Goal: Transaction & Acquisition: Purchase product/service

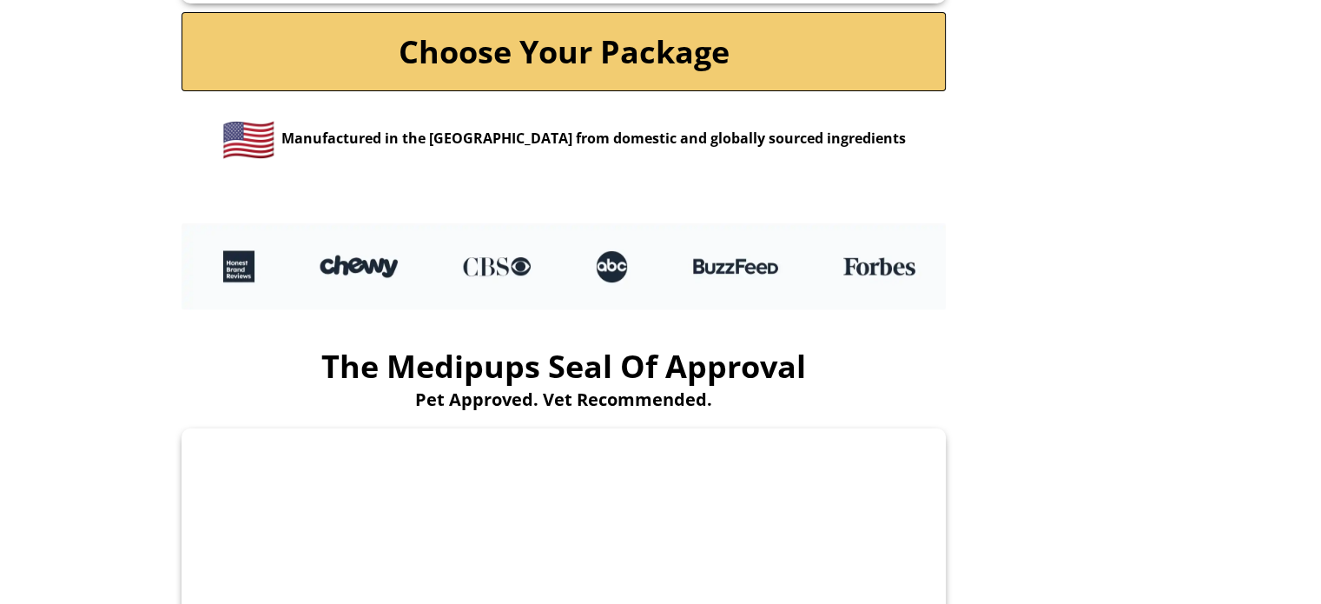
scroll to position [3996, 0]
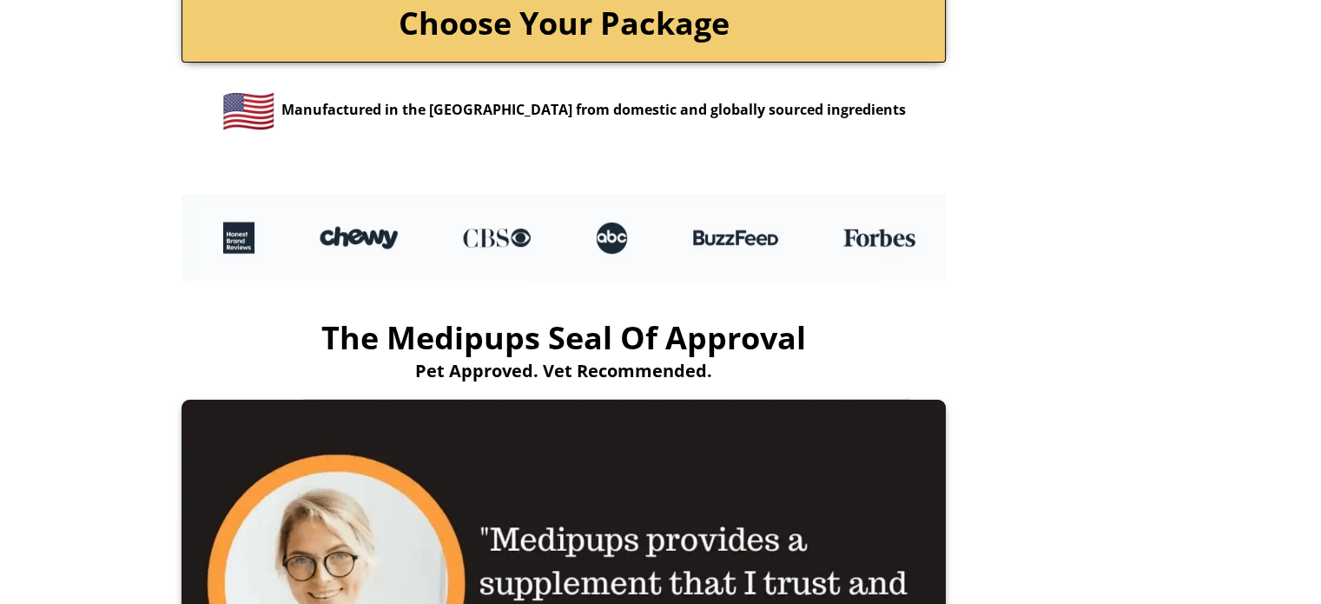
click at [605, 41] on link "Choose Your Package" at bounding box center [564, 22] width 764 height 79
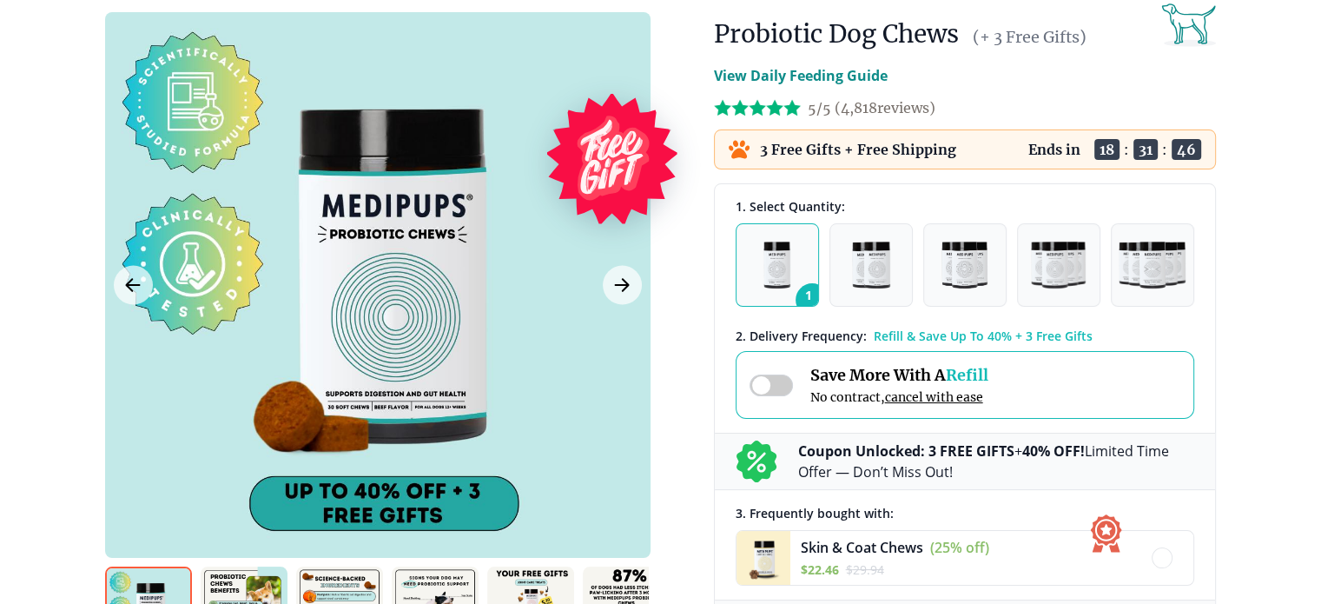
scroll to position [347, 0]
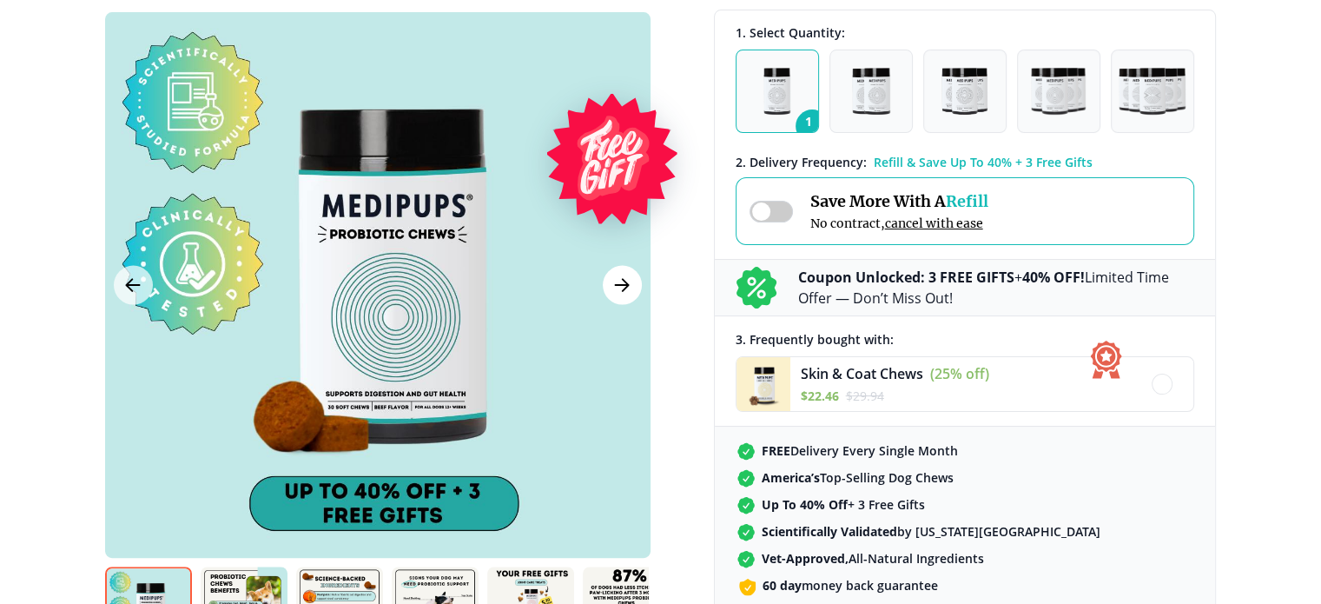
click at [619, 287] on icon "Next Image" at bounding box center [622, 285] width 21 height 22
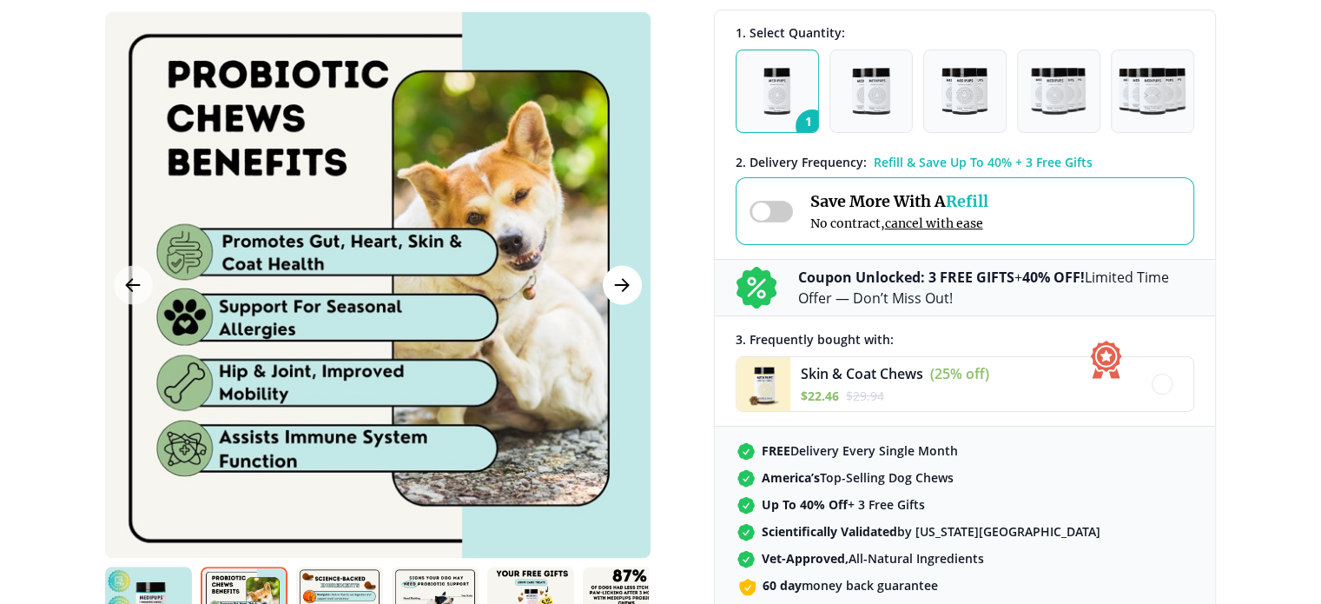
click at [617, 288] on icon "Next Image" at bounding box center [622, 285] width 21 height 22
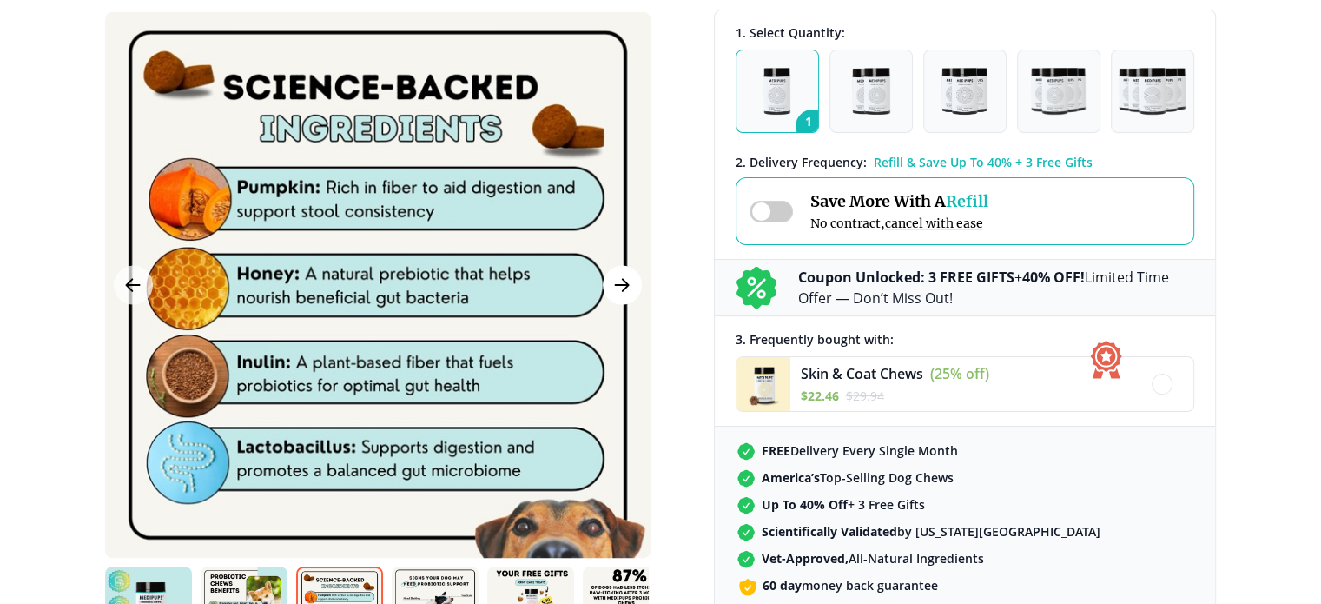
click at [617, 288] on icon "Next Image" at bounding box center [622, 285] width 21 height 22
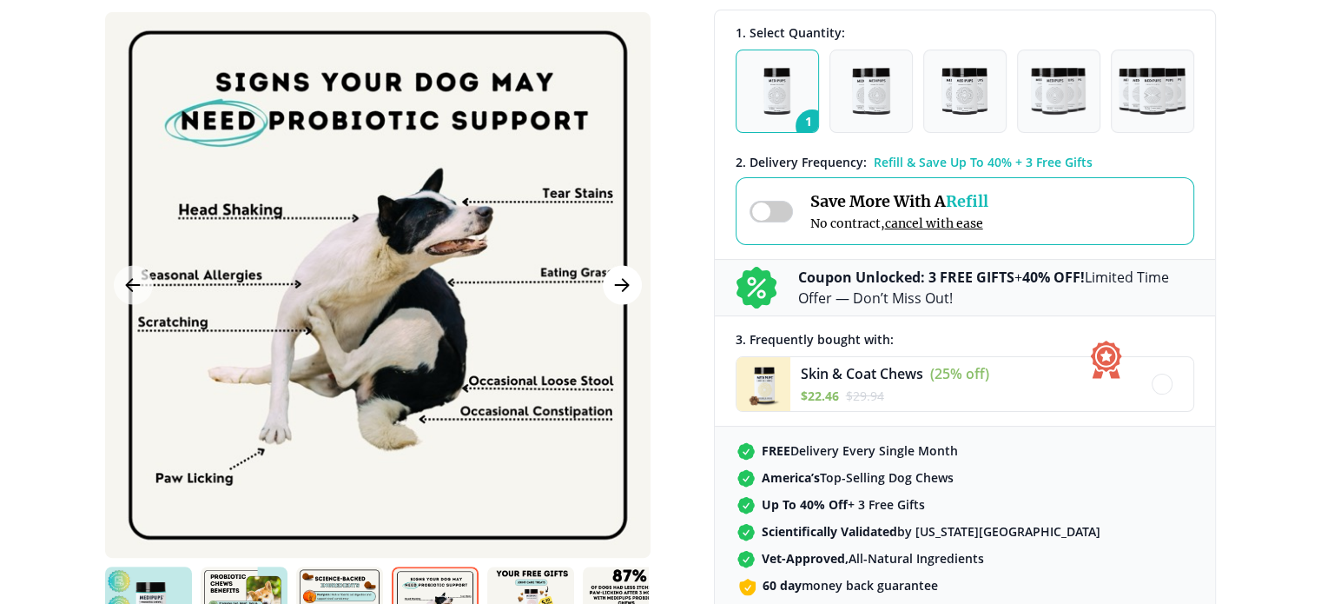
click at [617, 288] on icon "Next Image" at bounding box center [622, 285] width 21 height 22
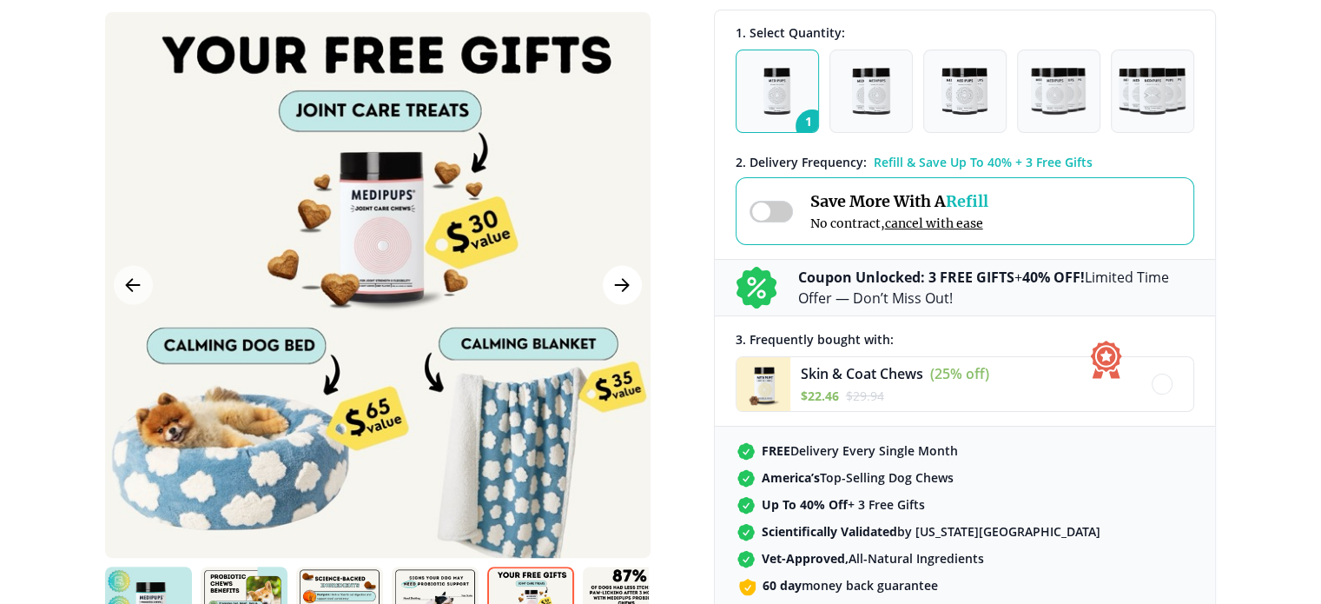
click at [617, 288] on icon "Next Image" at bounding box center [622, 285] width 21 height 22
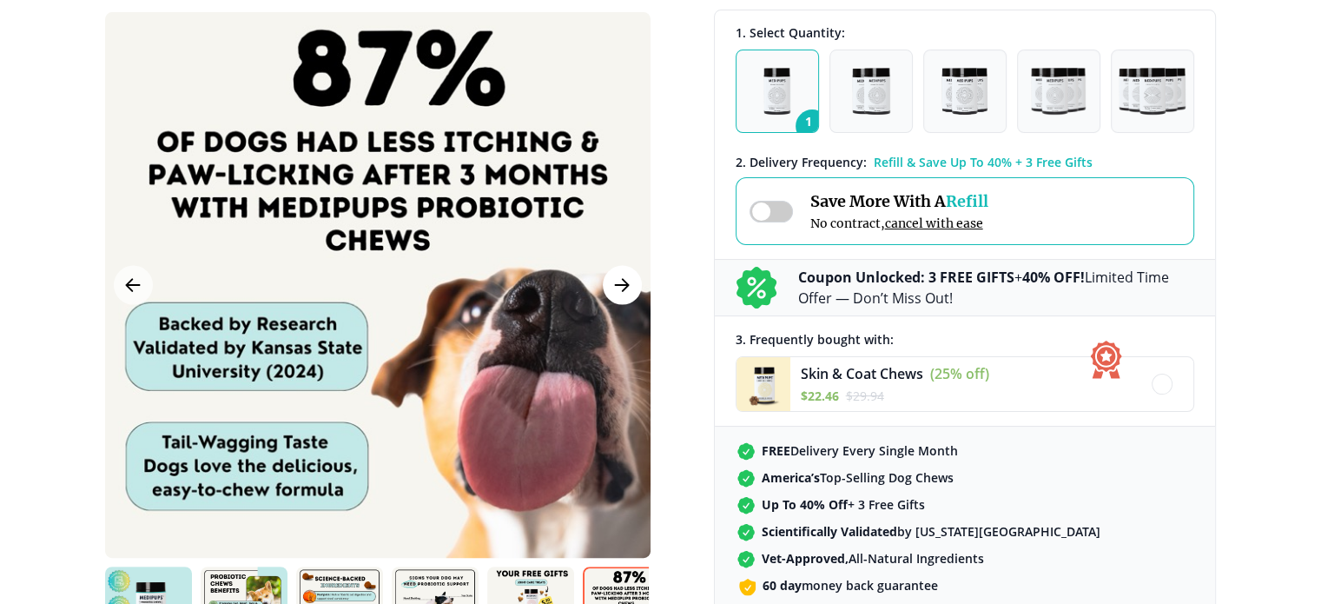
click at [617, 288] on icon "Next Image" at bounding box center [622, 285] width 21 height 22
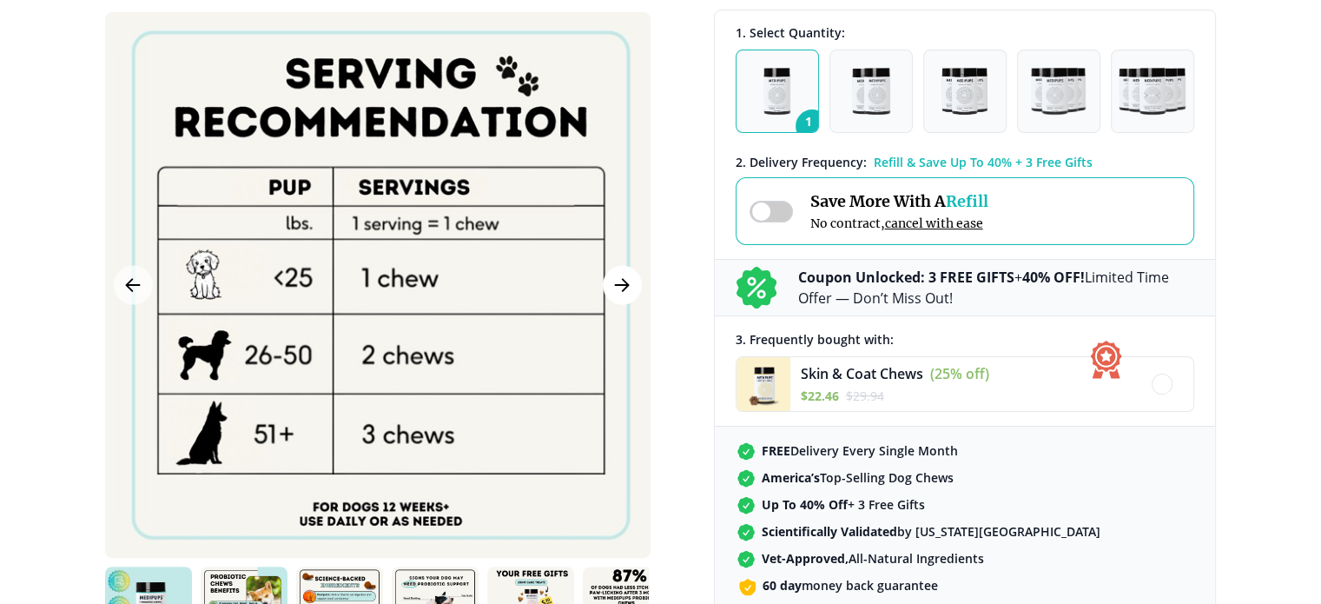
click at [625, 284] on icon "Next Image" at bounding box center [622, 285] width 13 height 12
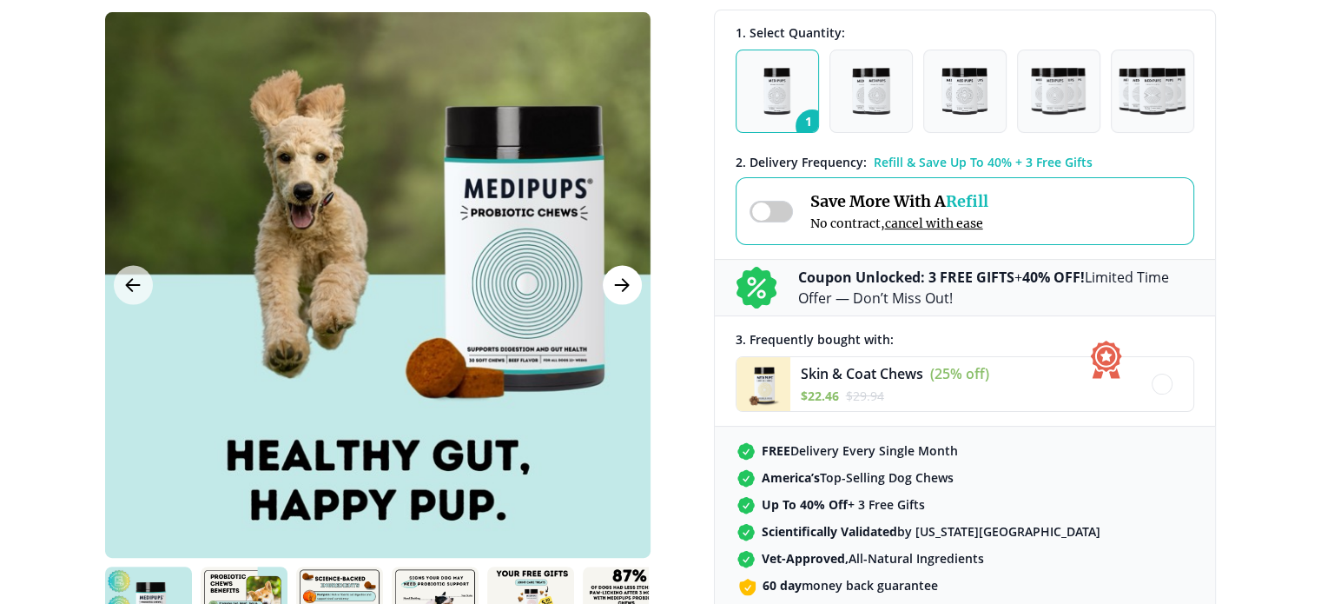
click at [625, 284] on icon "Next Image" at bounding box center [622, 285] width 13 height 12
